Goal: Find specific page/section: Find specific page/section

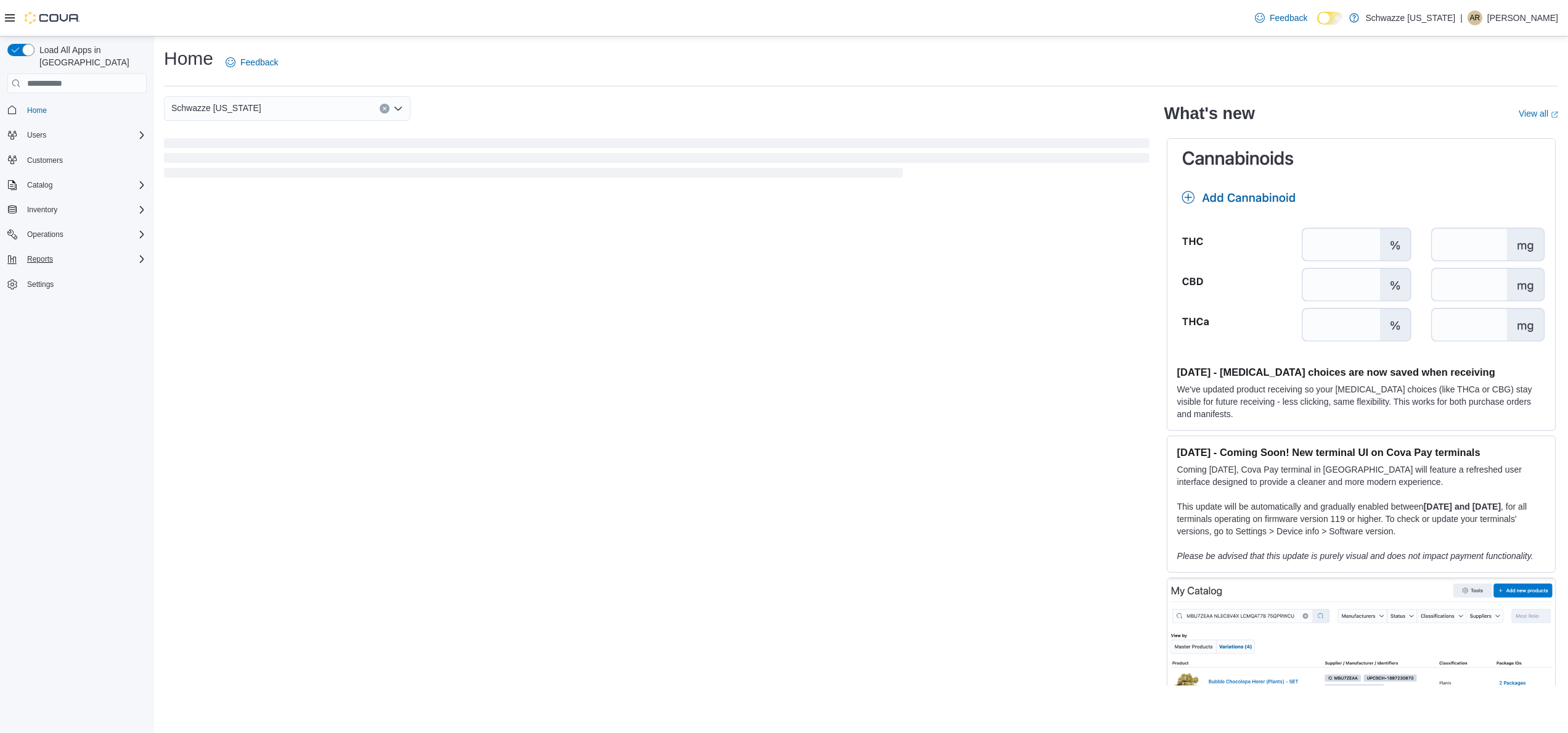
click at [77, 252] on div "Reports" at bounding box center [84, 259] width 124 height 15
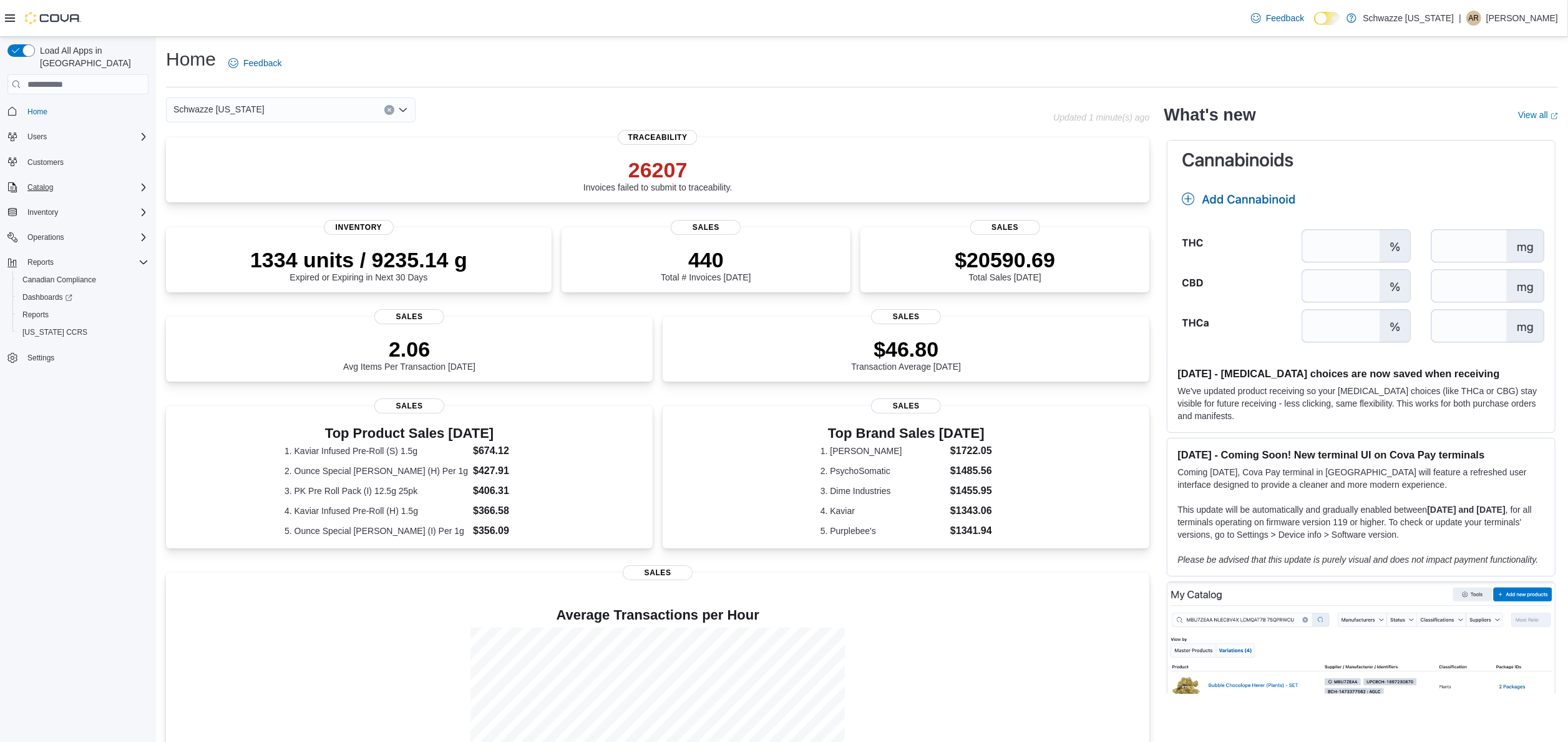
click at [68, 180] on div "Catalog" at bounding box center [85, 188] width 126 height 15
click at [81, 266] on div "Home Users Customers Catalog My Catalog (Classic) My Catalog (Beta) Promotions …" at bounding box center [77, 260] width 141 height 322
click at [79, 257] on div "Inventory" at bounding box center [85, 265] width 126 height 15
click at [45, 275] on span "Inventory Manager (Classic)" at bounding box center [69, 282] width 94 height 15
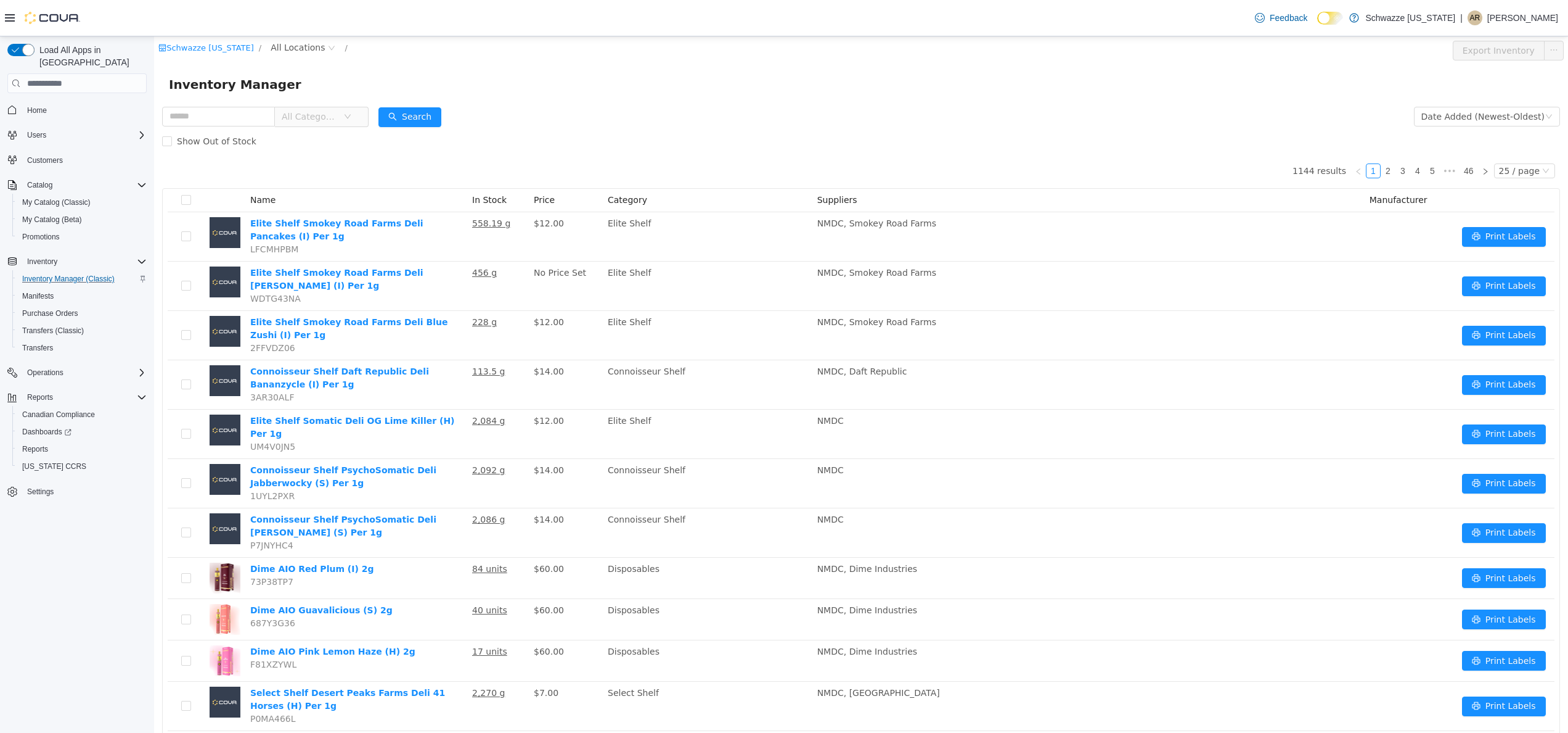
click at [320, 115] on span "All Categories" at bounding box center [310, 117] width 56 height 13
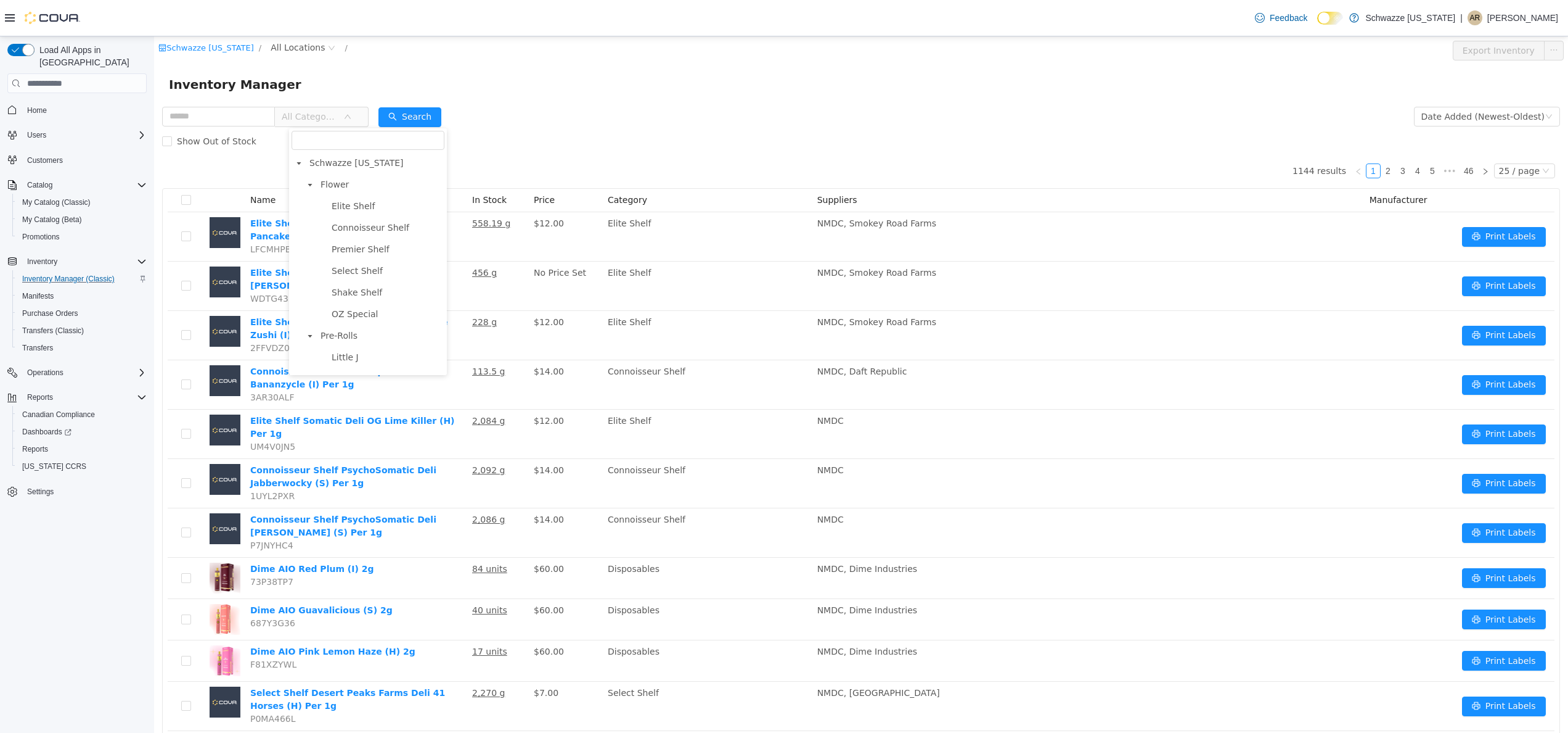
click at [370, 238] on ul "Elite Shelf Connoisseur Shelf Premier Shelf Select Shelf Shake Shelf OZ Special" at bounding box center [373, 260] width 142 height 124
click at [371, 232] on span "Connoisseur Shelf" at bounding box center [370, 227] width 78 height 10
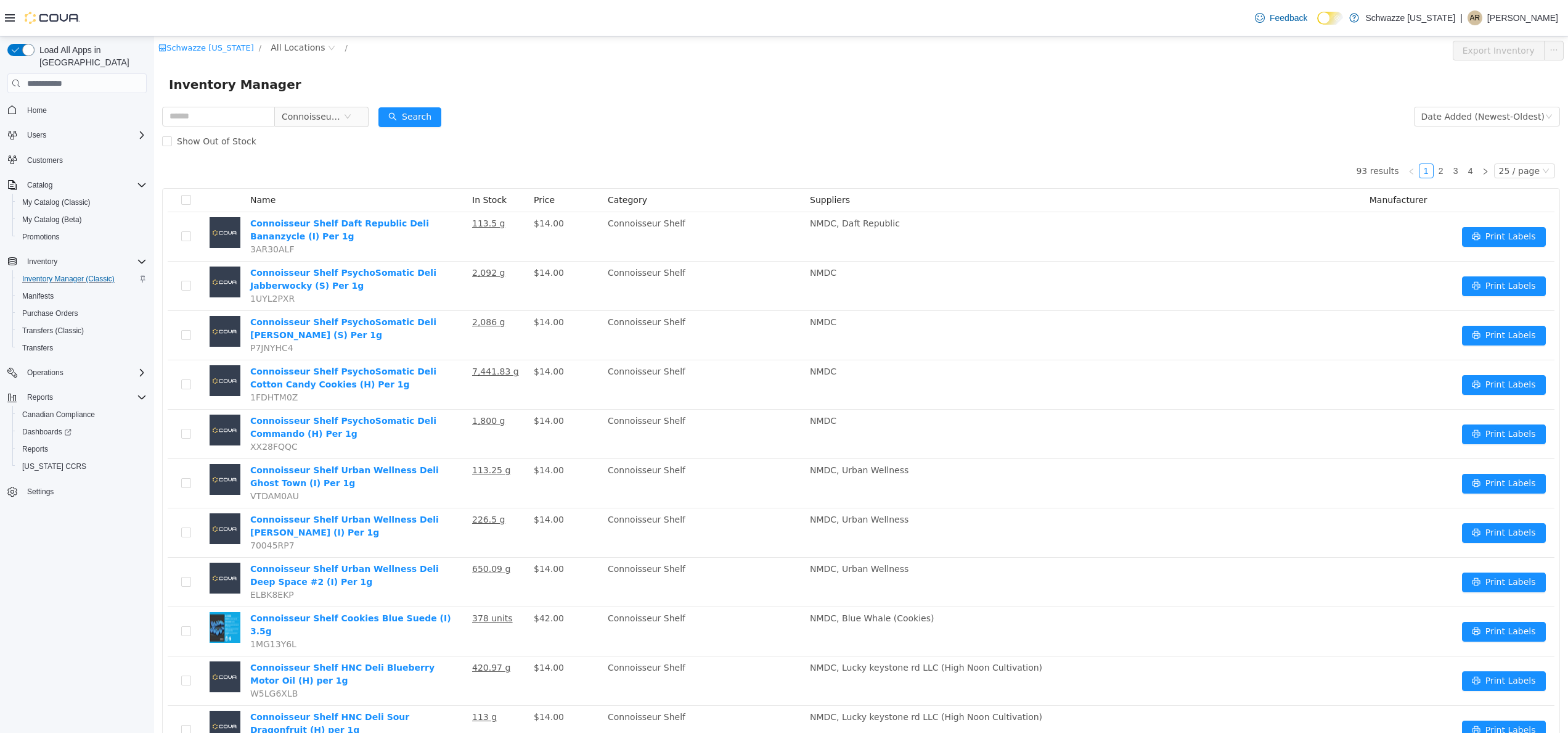
click at [728, 96] on div "Inventory Manager" at bounding box center [862, 84] width 1415 height 39
click at [596, 126] on form "Connoisseur Shelf Date Added (Newest-Oldest) Search Show Out of Stock" at bounding box center [862, 129] width 1398 height 49
